Goal: Task Accomplishment & Management: Use online tool/utility

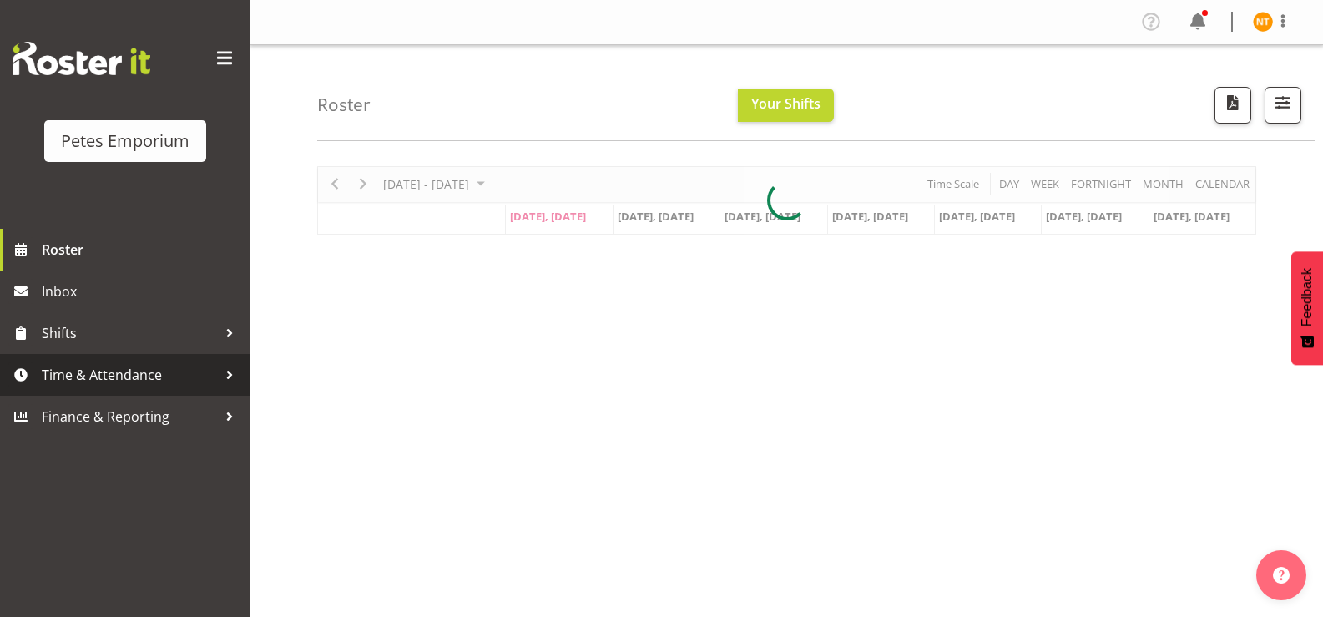
click at [122, 371] on span "Time & Attendance" at bounding box center [129, 374] width 175 height 25
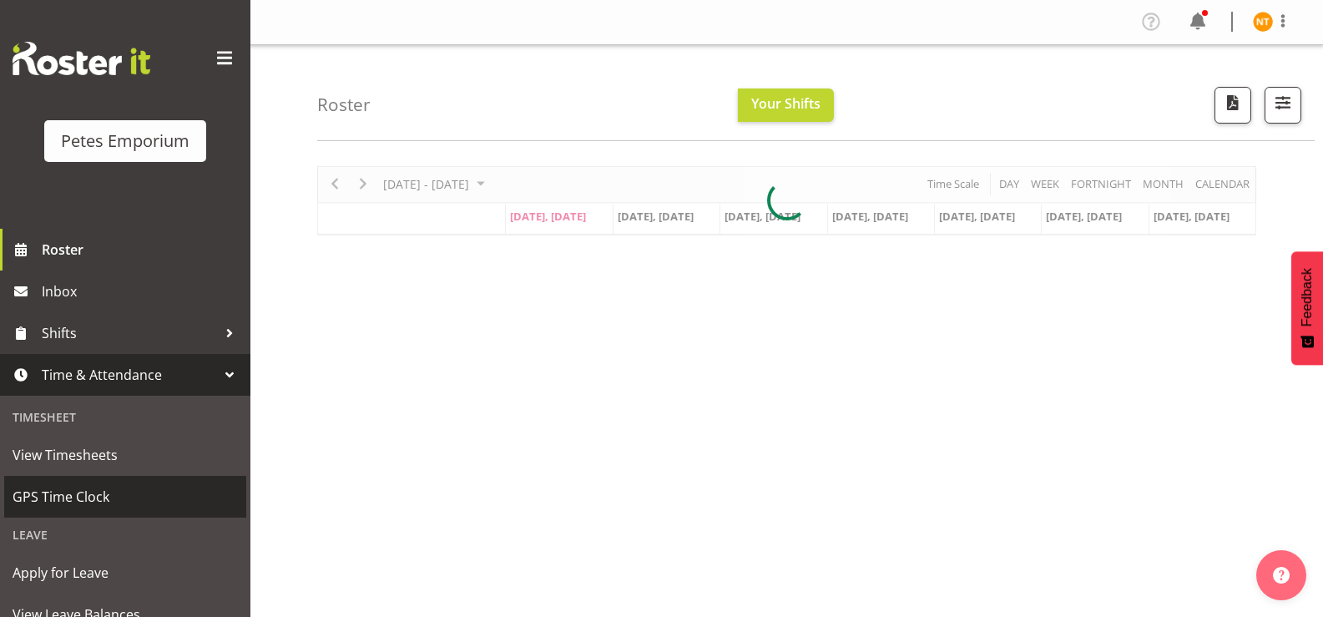
click at [50, 502] on span "GPS Time Clock" at bounding box center [125, 496] width 225 height 25
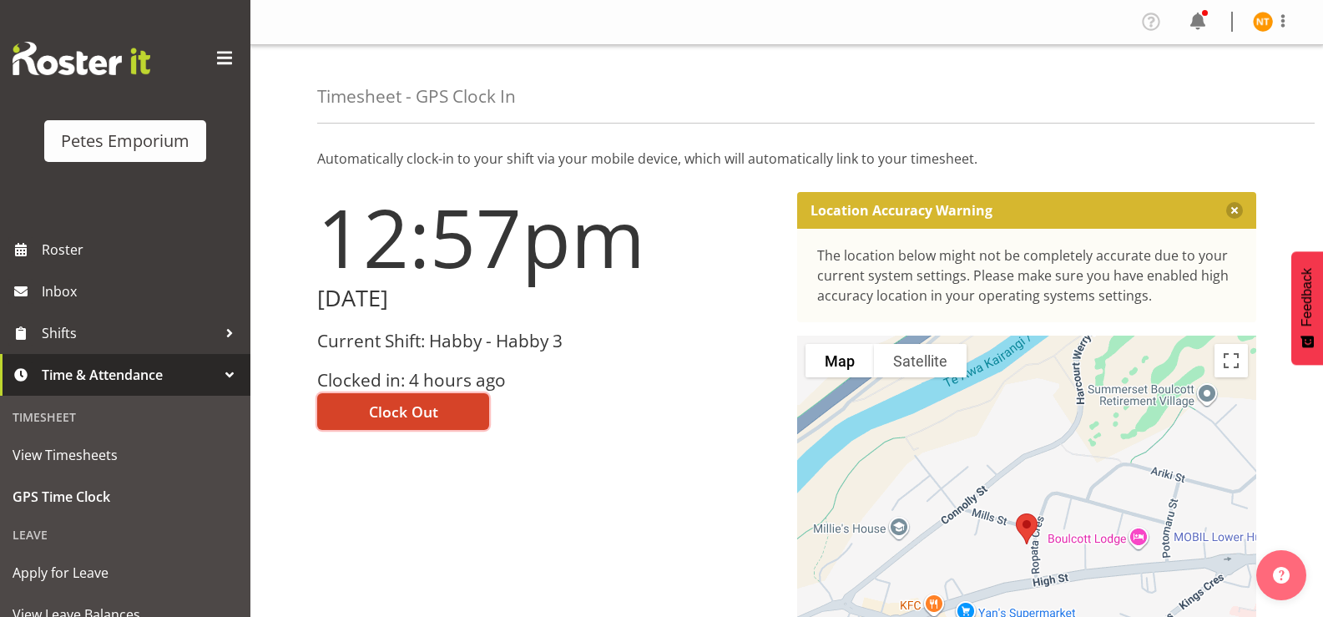
click at [403, 412] on span "Clock Out" at bounding box center [403, 412] width 69 height 22
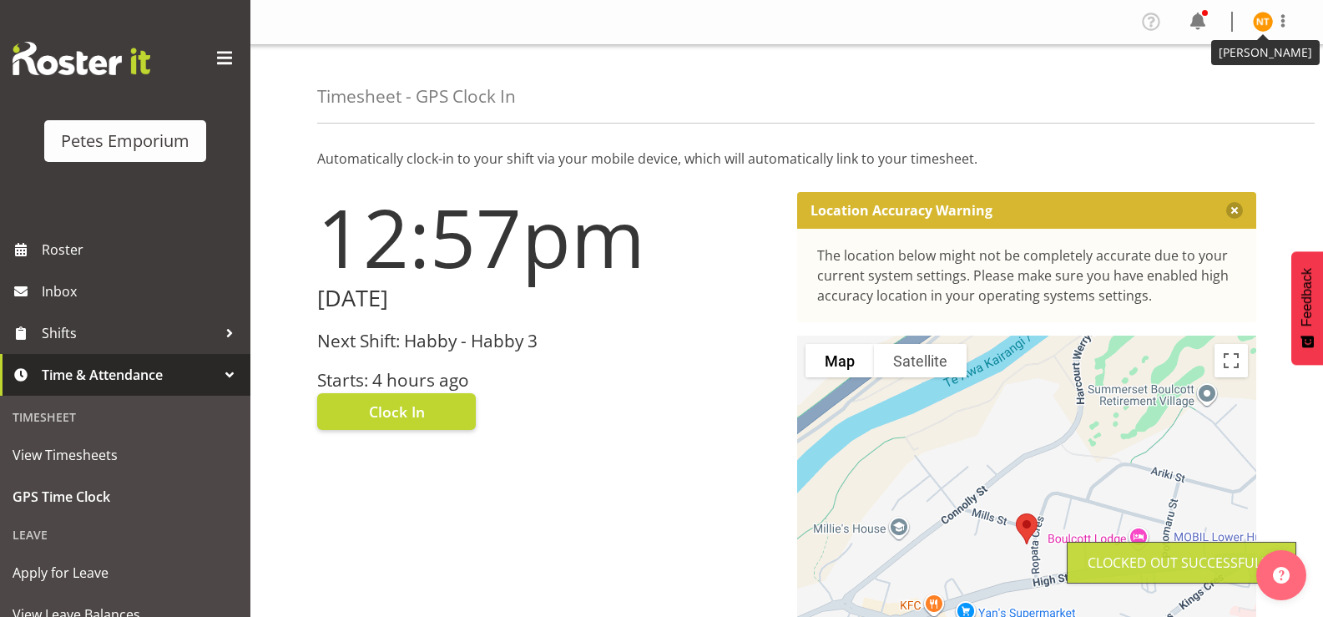
click at [1262, 23] on img at bounding box center [1263, 22] width 20 height 20
click at [1181, 96] on link "Log Out" at bounding box center [1213, 88] width 160 height 30
